Goal: Information Seeking & Learning: Find specific fact

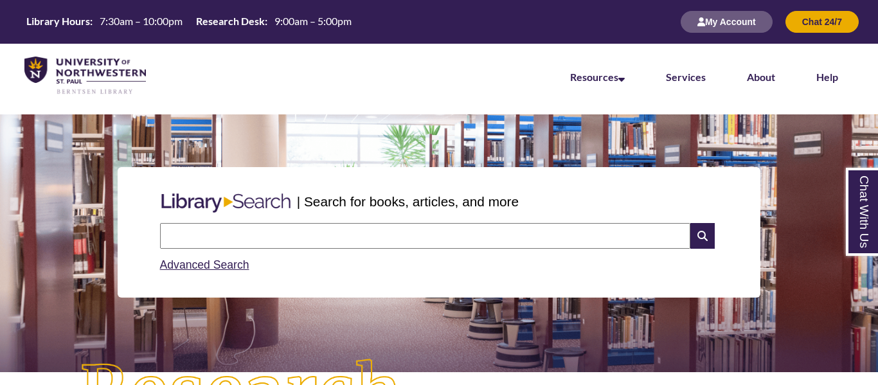
click at [576, 223] on input "text" at bounding box center [425, 236] width 530 height 26
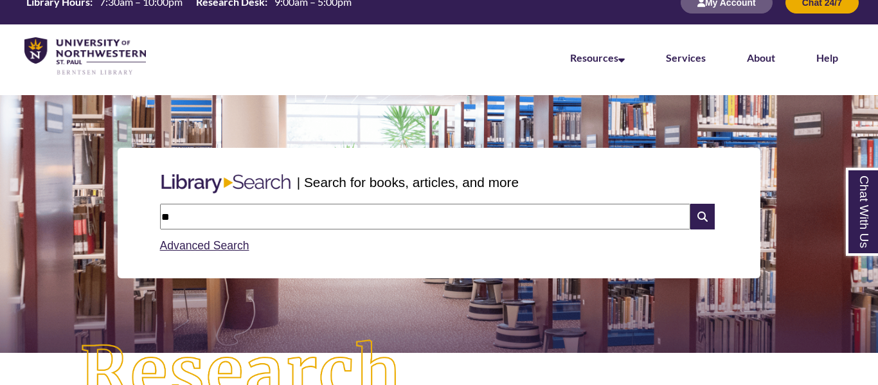
click at [369, 220] on input "**" at bounding box center [425, 217] width 530 height 26
type input "**********"
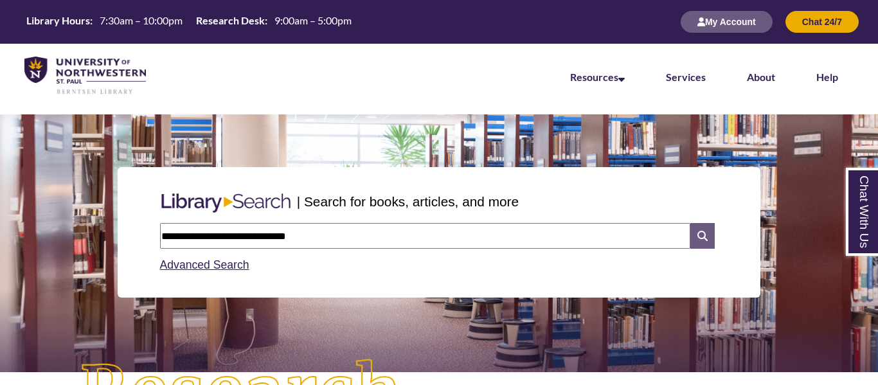
click at [704, 227] on icon at bounding box center [702, 236] width 24 height 26
